Goal: Task Accomplishment & Management: Complete application form

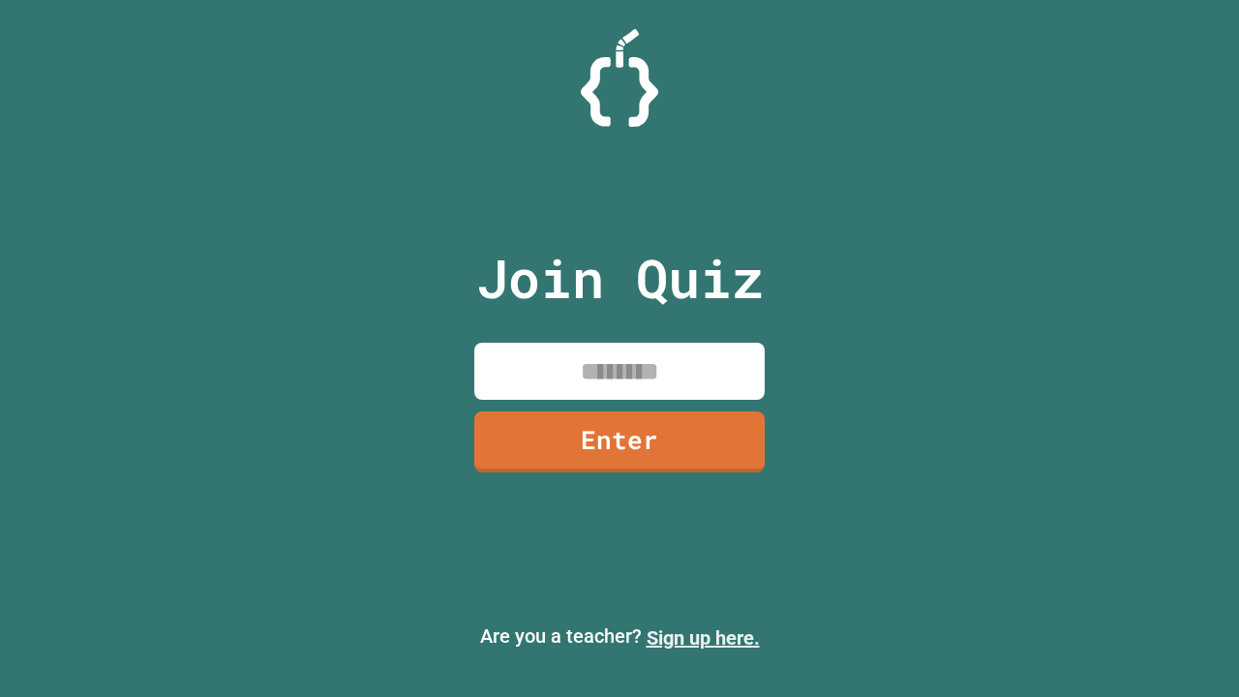
click at [703, 638] on link "Sign up here." at bounding box center [703, 638] width 113 height 23
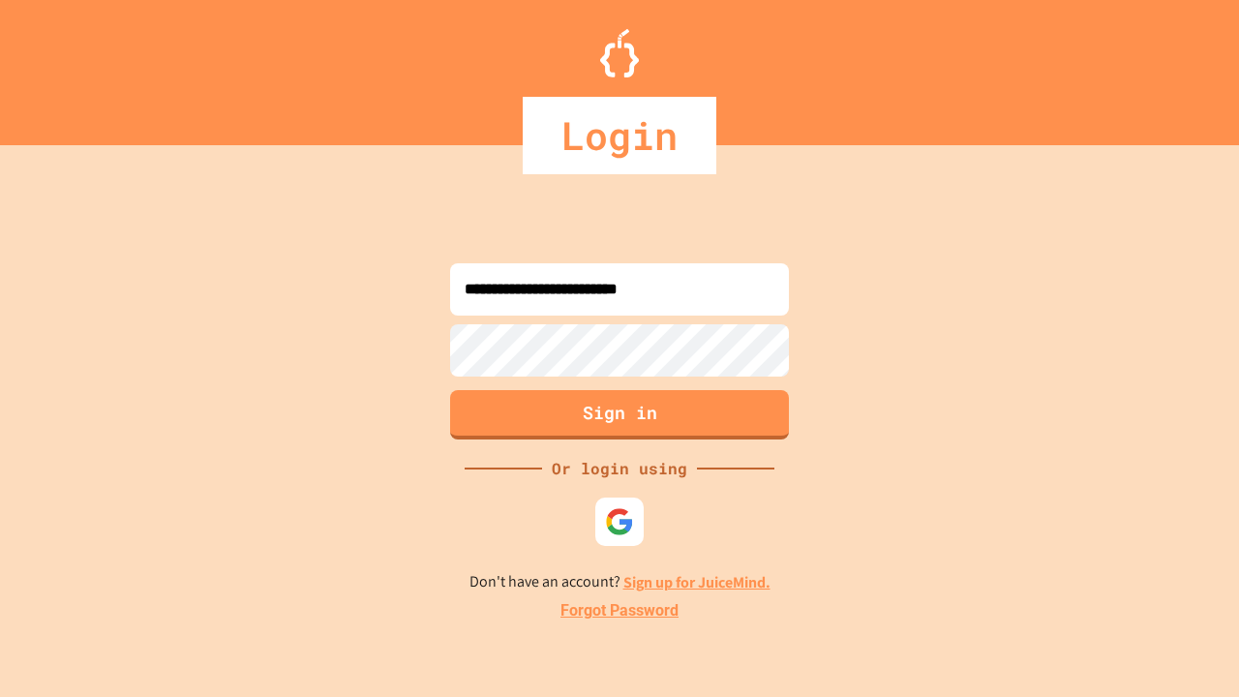
type input "**********"
